Goal: Communication & Community: Answer question/provide support

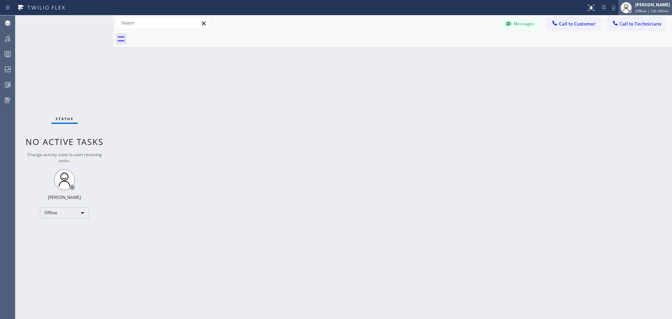
click at [643, 14] on div "[PERSON_NAME] Offline | 15h 39min" at bounding box center [645, 7] width 54 height 15
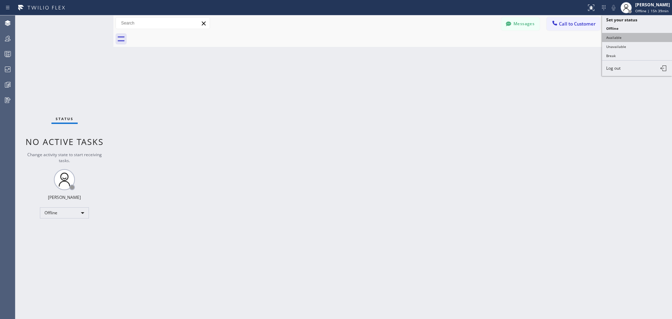
click at [630, 39] on button "Available" at bounding box center [637, 37] width 70 height 9
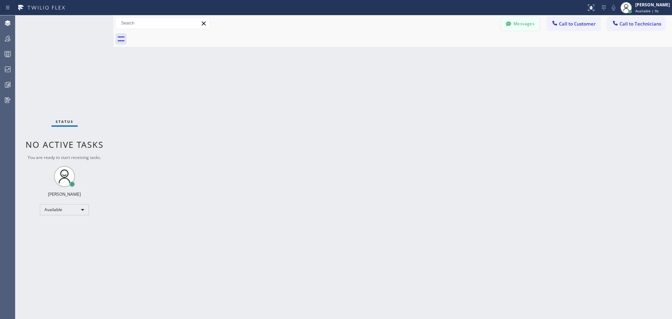
click at [517, 24] on button "Messages" at bounding box center [520, 23] width 38 height 13
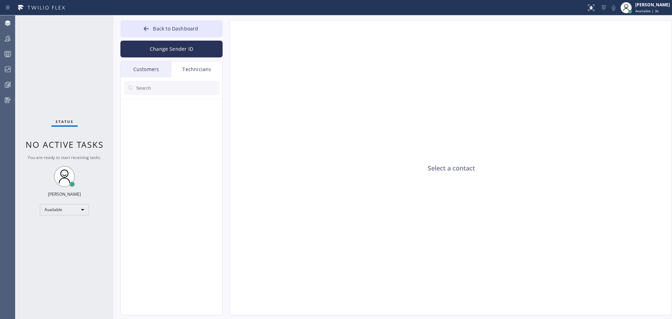
click at [141, 72] on div "Customers" at bounding box center [146, 69] width 51 height 16
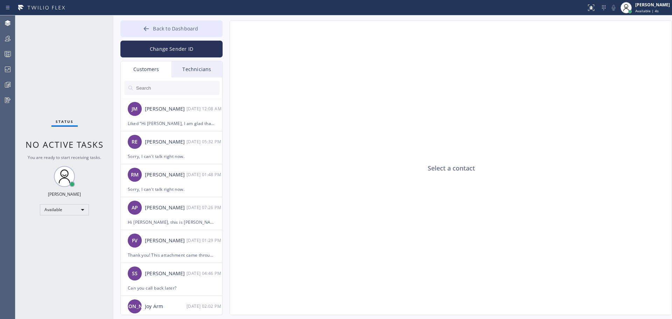
click at [142, 27] on button "Back to Dashboard" at bounding box center [171, 28] width 102 height 17
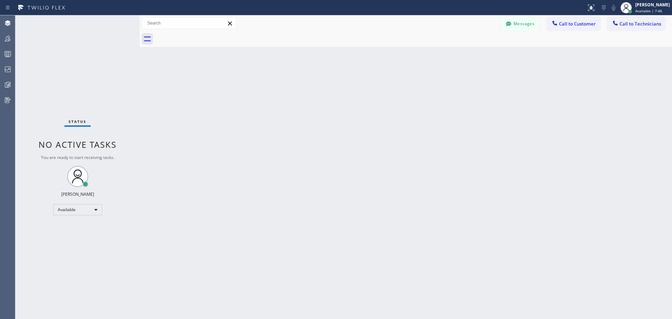
drag, startPoint x: 114, startPoint y: 21, endPoint x: 140, endPoint y: 25, distance: 26.6
click at [140, 25] on div at bounding box center [140, 166] width 0 height 303
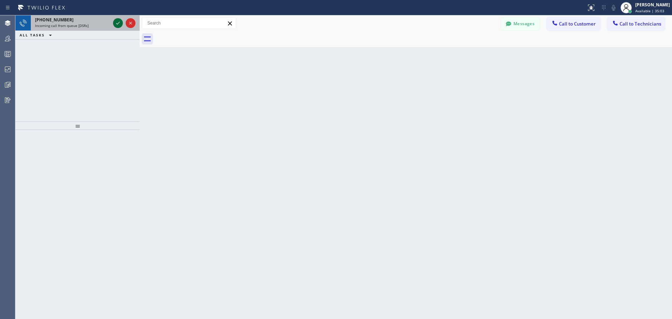
click at [116, 22] on icon at bounding box center [118, 23] width 8 height 8
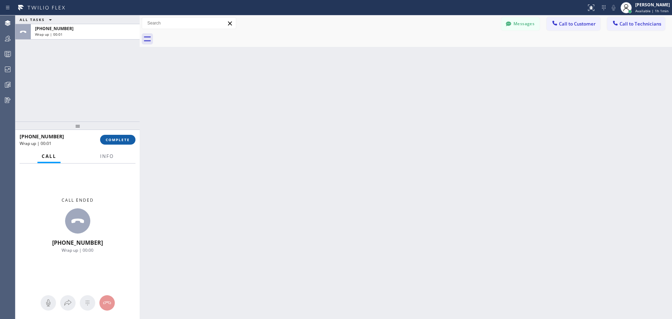
click at [116, 141] on span "COMPLETE" at bounding box center [118, 139] width 24 height 5
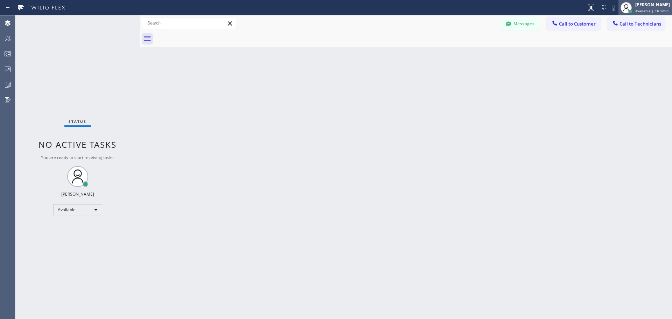
click at [655, 4] on div "Jennifer Huhtala" at bounding box center [652, 5] width 35 height 6
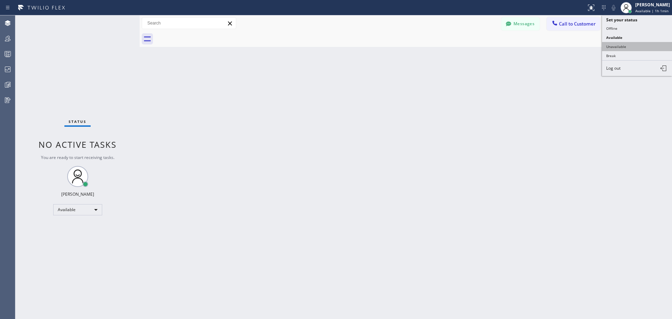
click at [629, 45] on button "Unavailable" at bounding box center [637, 46] width 70 height 9
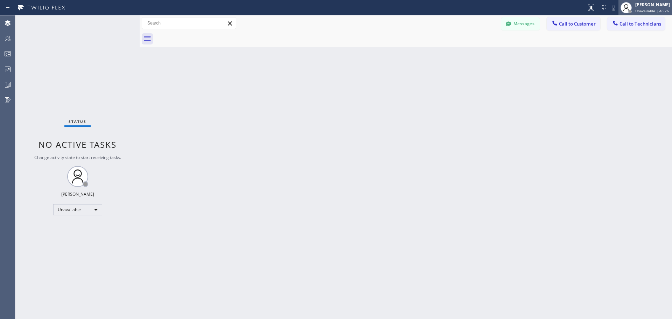
click at [642, 3] on div "Jennifer Huhtala" at bounding box center [652, 5] width 35 height 6
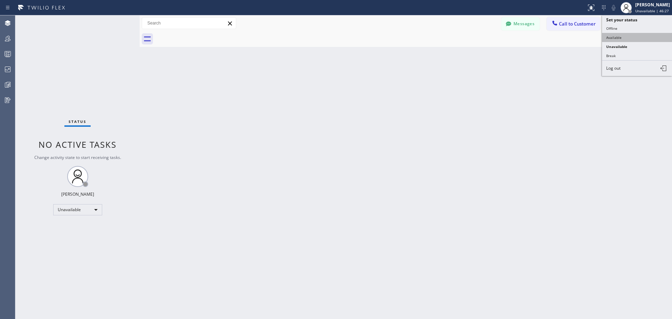
click at [639, 38] on button "Available" at bounding box center [637, 37] width 70 height 9
click at [565, 23] on span "Call to Customer" at bounding box center [577, 24] width 37 height 6
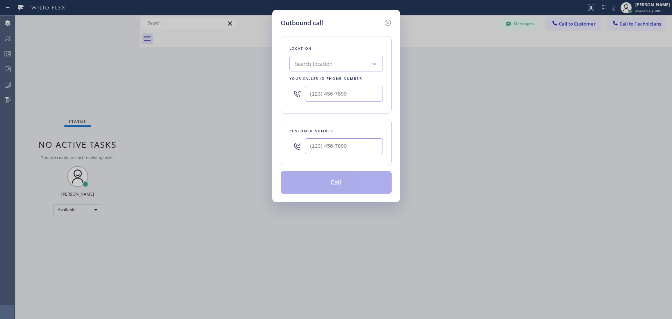
click at [340, 59] on div "Search location" at bounding box center [329, 64] width 76 height 12
type input "CSM"
click at [346, 78] on div "Home Alliance CSM" at bounding box center [335, 78] width 93 height 13
type input "(818) 614-5337"
click at [323, 144] on input "(___) ___-____" at bounding box center [344, 146] width 78 height 16
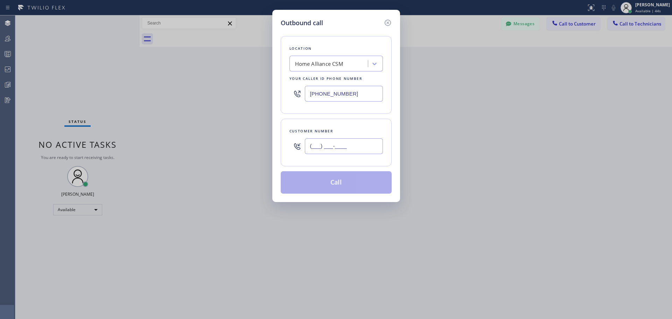
paste input "213) 292-2519"
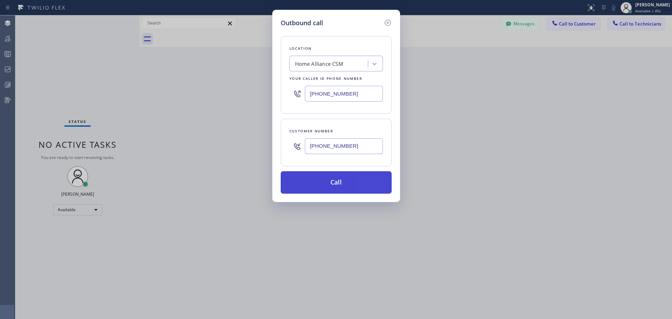
type input "(213) 292-2519"
click at [346, 181] on button "Call" at bounding box center [336, 182] width 111 height 22
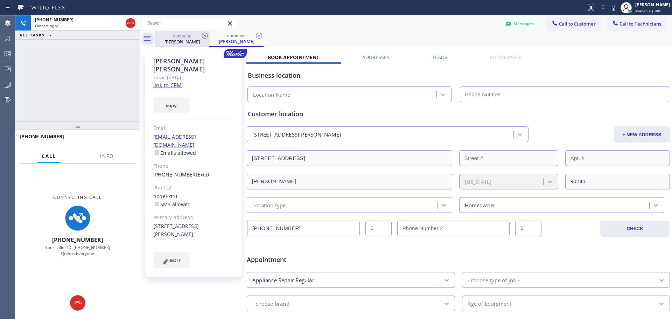
type input "(818) 614-5337"
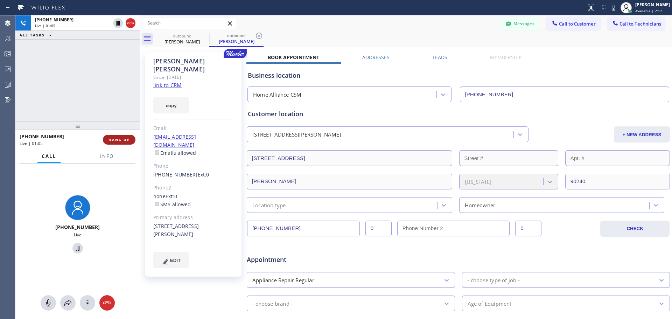
click at [111, 140] on span "HANG UP" at bounding box center [118, 139] width 21 height 5
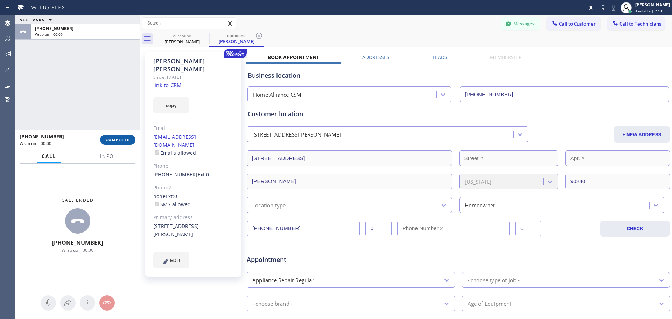
click at [119, 140] on span "COMPLETE" at bounding box center [118, 139] width 24 height 5
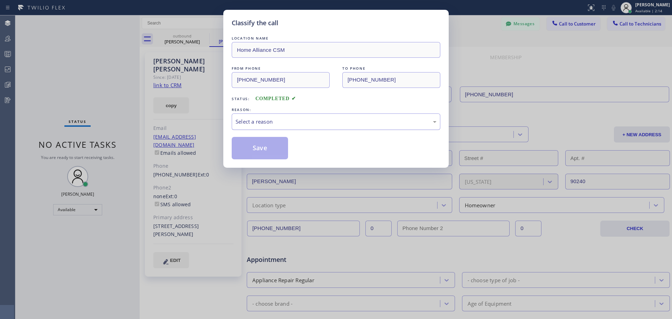
click at [335, 121] on div "Select a reason" at bounding box center [335, 122] width 201 height 8
click at [254, 151] on button "Save" at bounding box center [260, 148] width 56 height 22
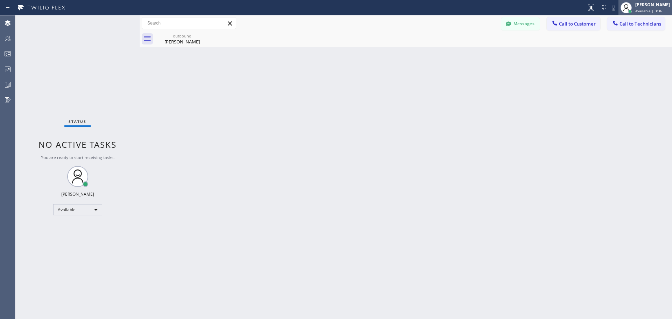
click at [640, 8] on span "Available | 3:36" at bounding box center [648, 10] width 27 height 5
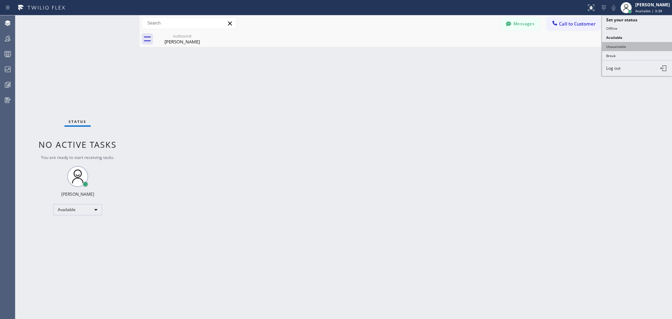
click at [631, 48] on button "Unavailable" at bounding box center [637, 46] width 70 height 9
